Goal: Information Seeking & Learning: Learn about a topic

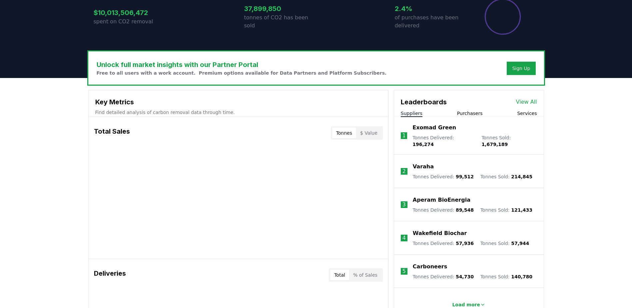
scroll to position [167, 0]
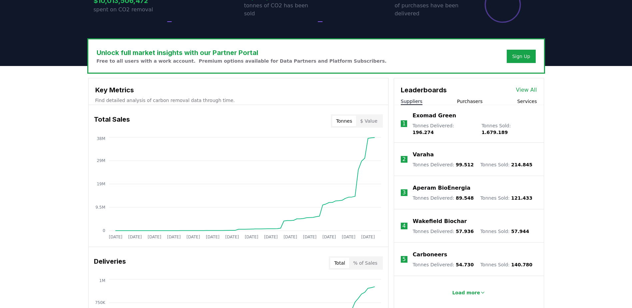
click at [349, 123] on button "Tonnes" at bounding box center [344, 121] width 24 height 11
click at [340, 122] on button "Tonnes" at bounding box center [344, 121] width 24 height 11
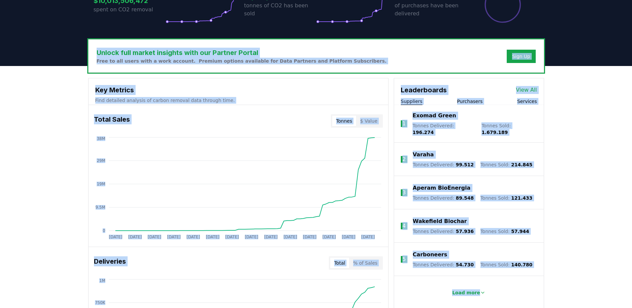
drag, startPoint x: 97, startPoint y: 52, endPoint x: 558, endPoint y: 284, distance: 516.1
drag, startPoint x: 558, startPoint y: 284, endPoint x: 583, endPoint y: 175, distance: 111.8
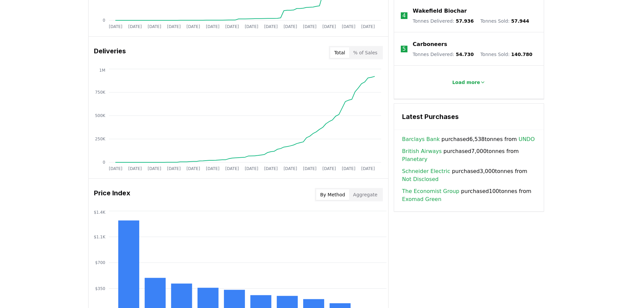
scroll to position [333, 0]
